Goal: Information Seeking & Learning: Check status

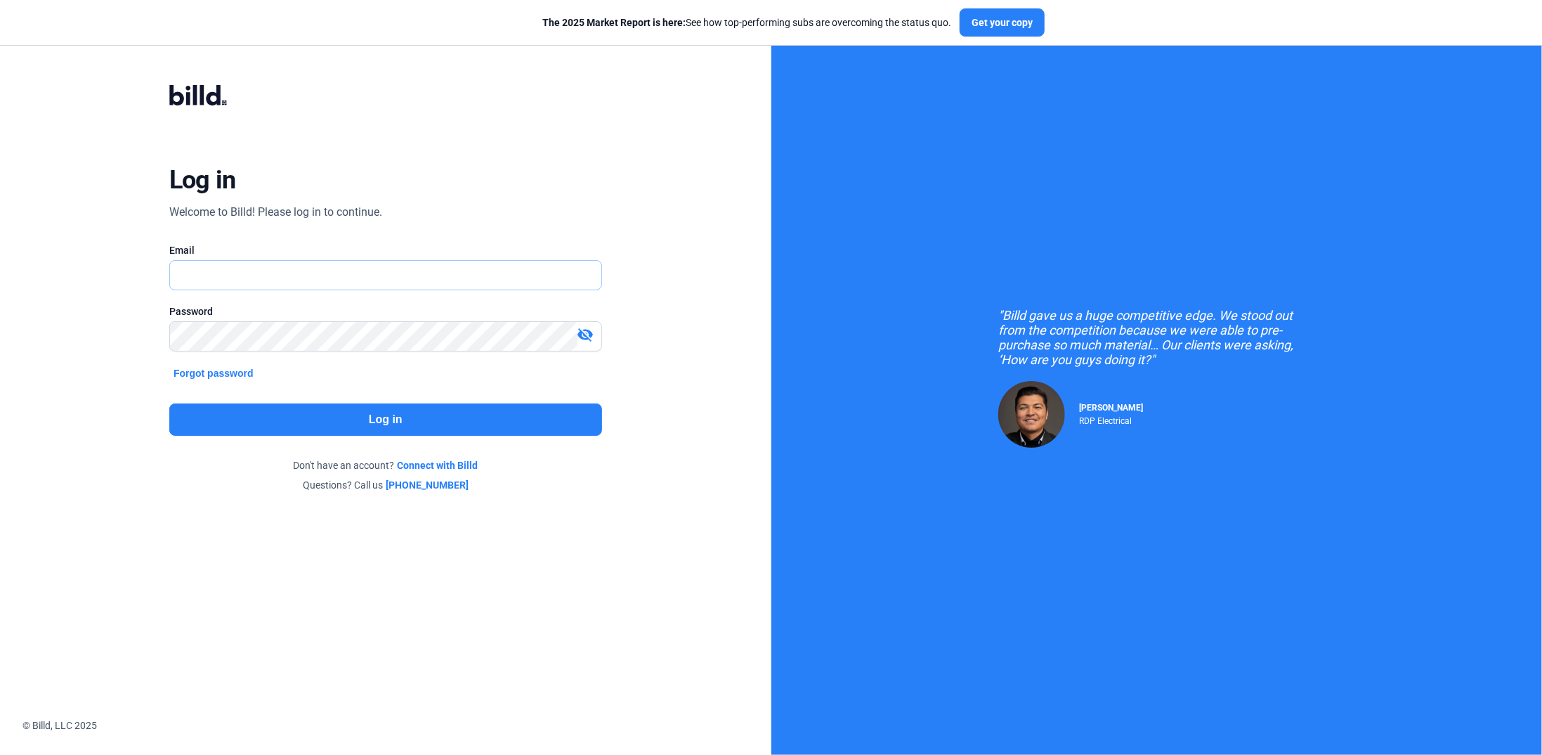
click at [225, 273] on input "text" at bounding box center [377, 275] width 415 height 29
type input "[PERSON_NAME][EMAIL_ADDRESS][DOMAIN_NAME]"
click at [250, 318] on div "Password visibility_off" at bounding box center [385, 334] width 433 height 61
click at [363, 424] on button "Log in" at bounding box center [385, 419] width 433 height 32
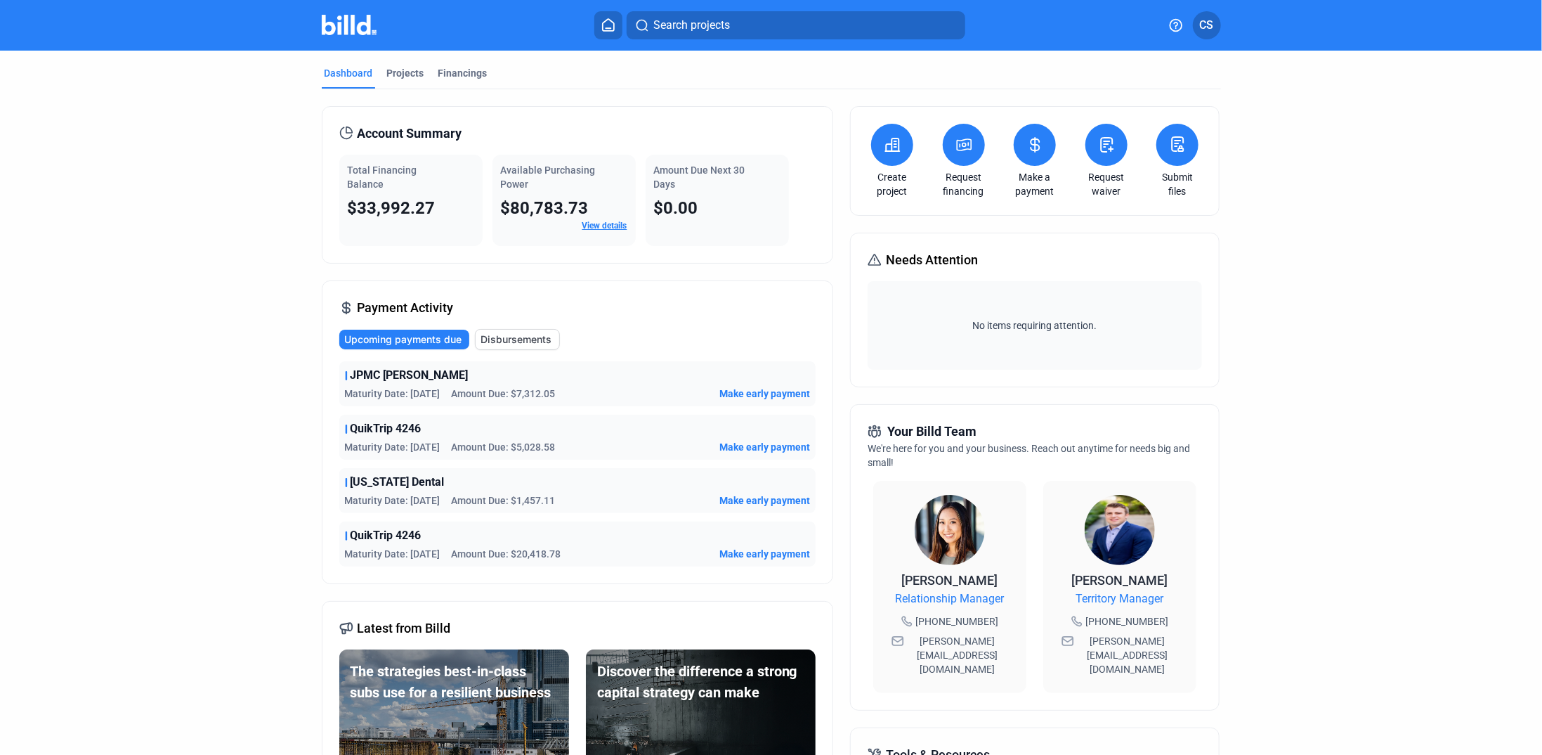
click at [599, 221] on link "View details" at bounding box center [604, 226] width 45 height 10
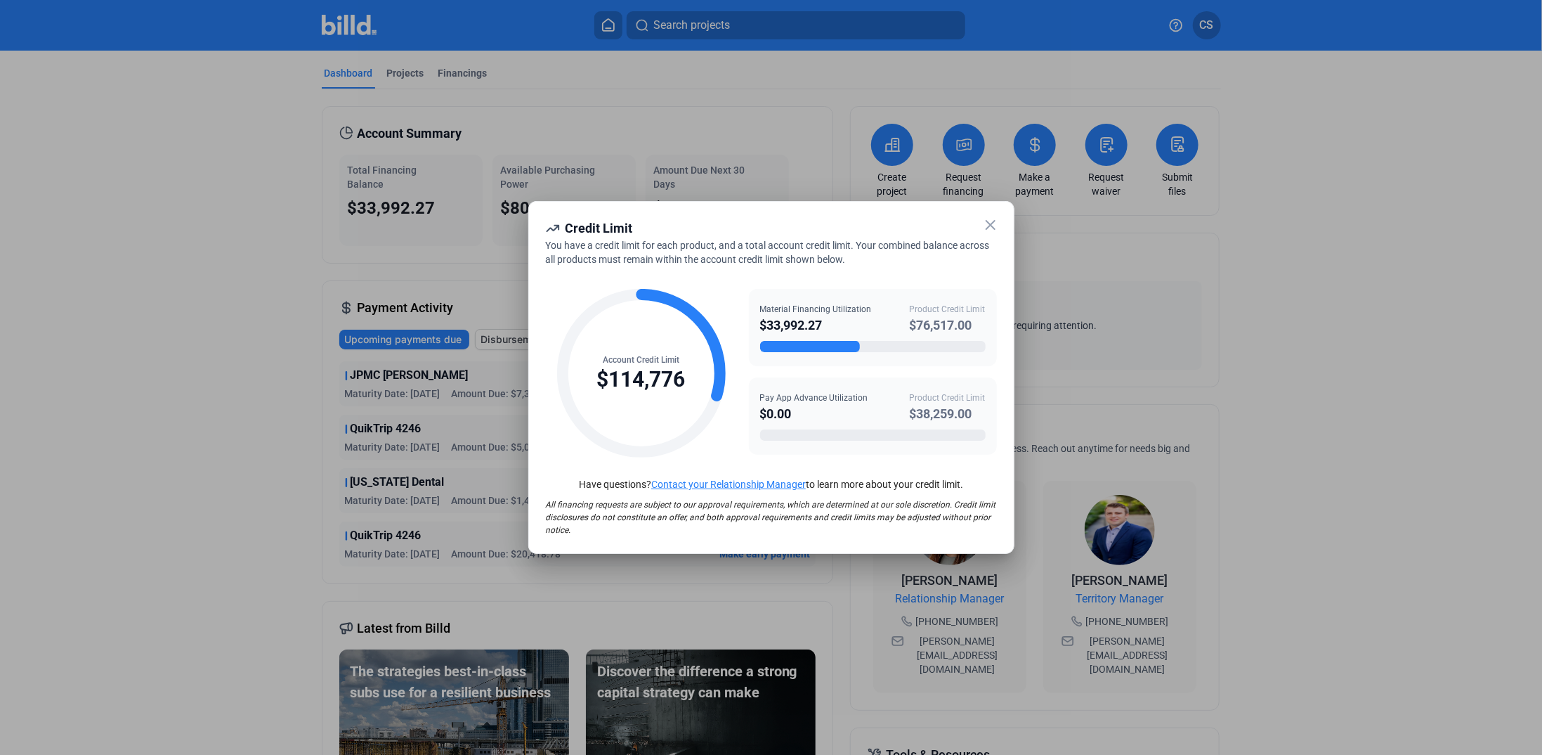
click at [992, 227] on icon at bounding box center [990, 225] width 8 height 8
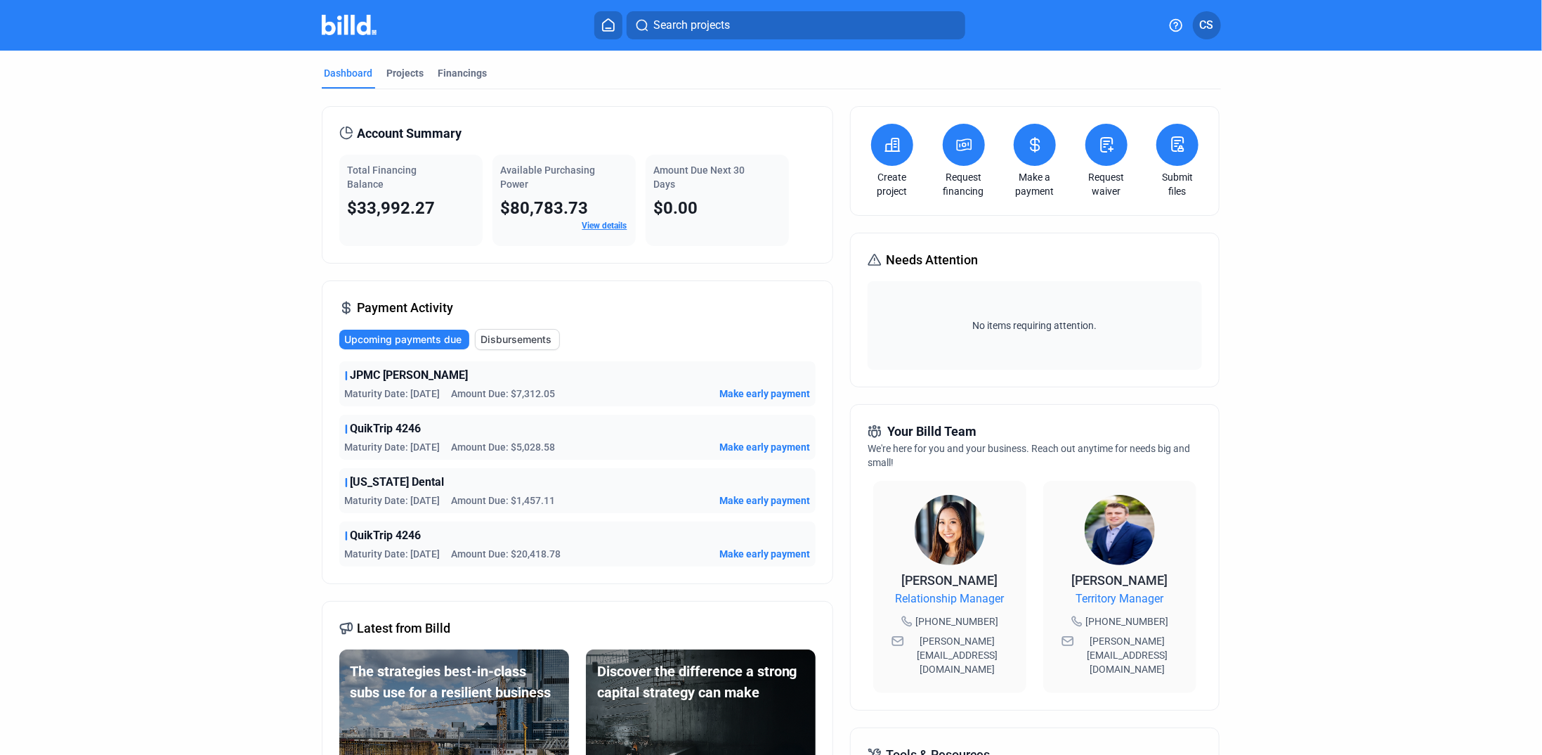
click at [601, 223] on link "View details" at bounding box center [604, 226] width 45 height 10
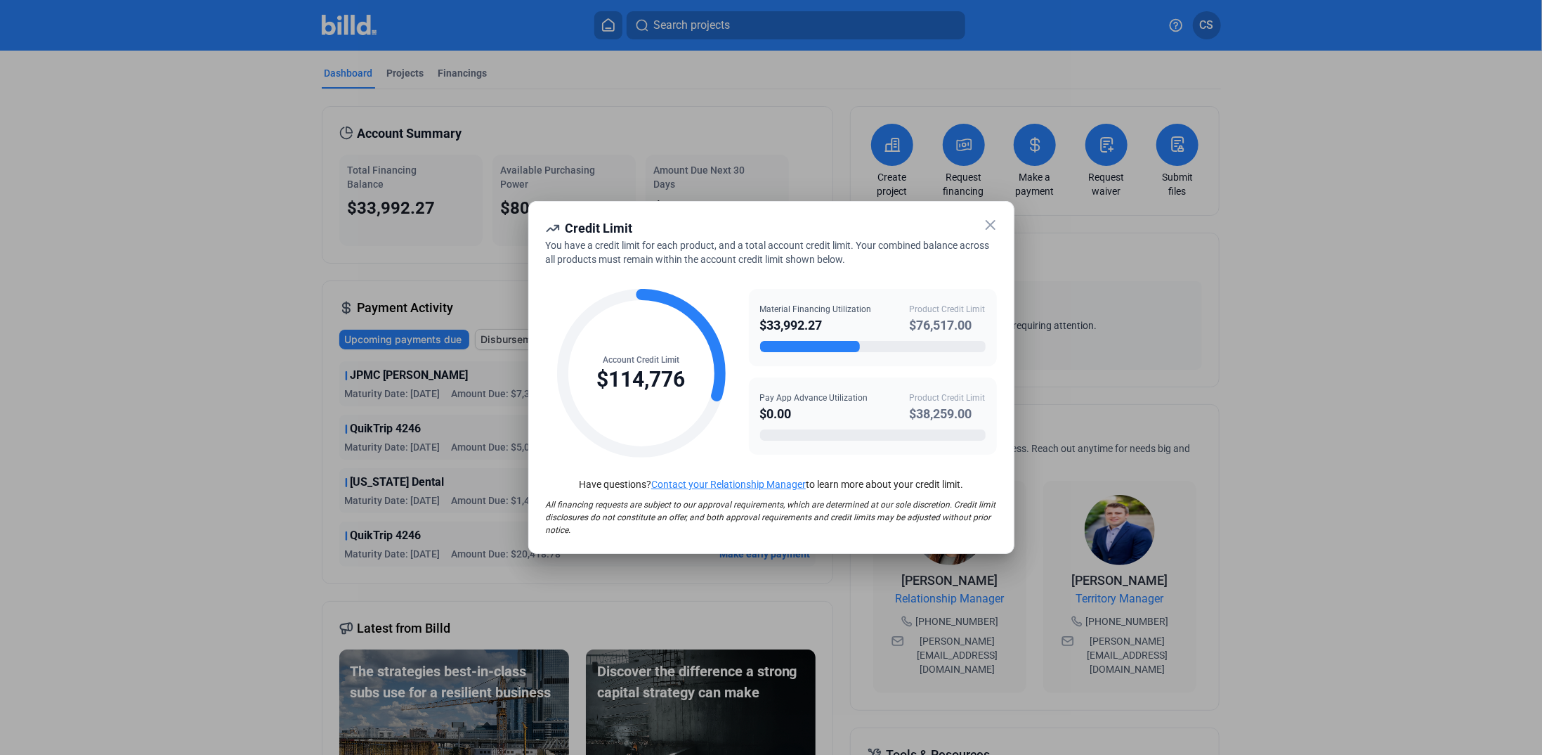
click at [997, 223] on icon at bounding box center [990, 224] width 17 height 17
